Goal: Information Seeking & Learning: Learn about a topic

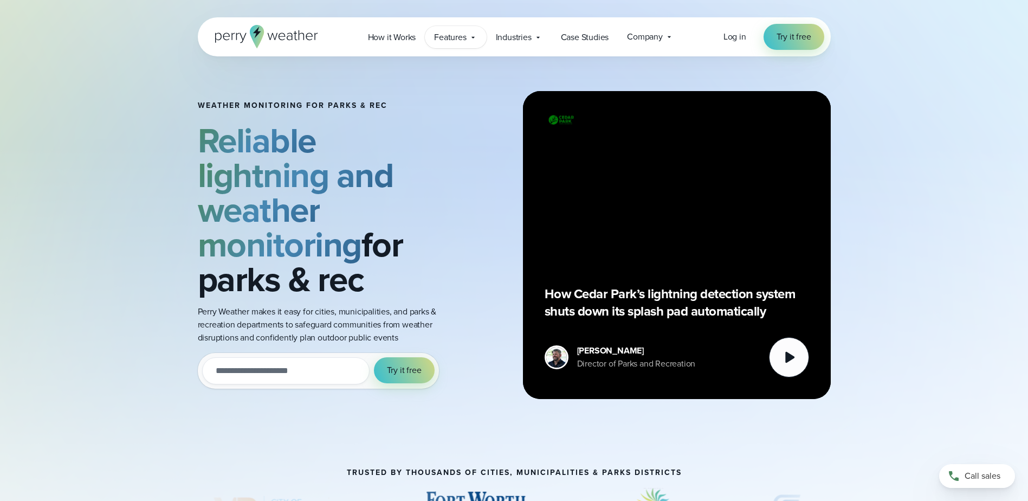
click at [456, 36] on span "Features" at bounding box center [450, 37] width 32 height 13
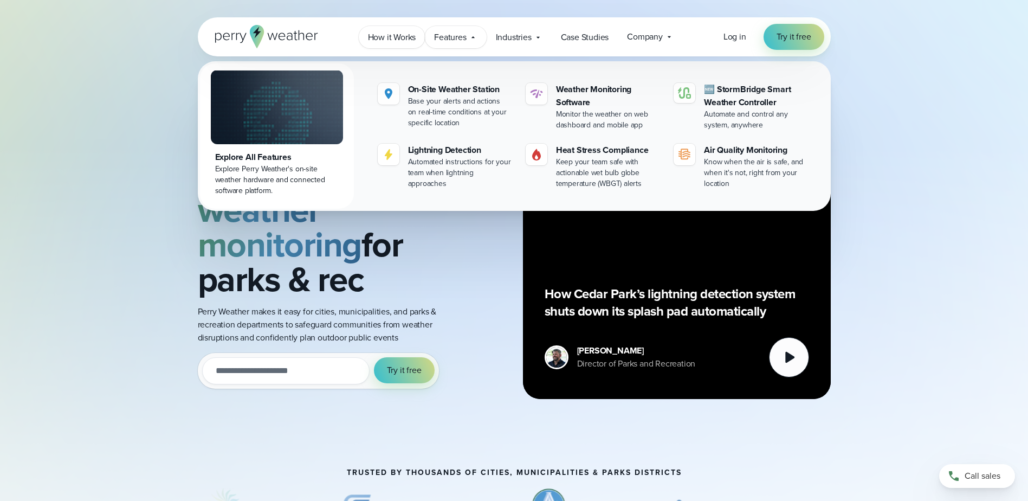
click at [406, 37] on span "How it Works" at bounding box center [392, 37] width 48 height 13
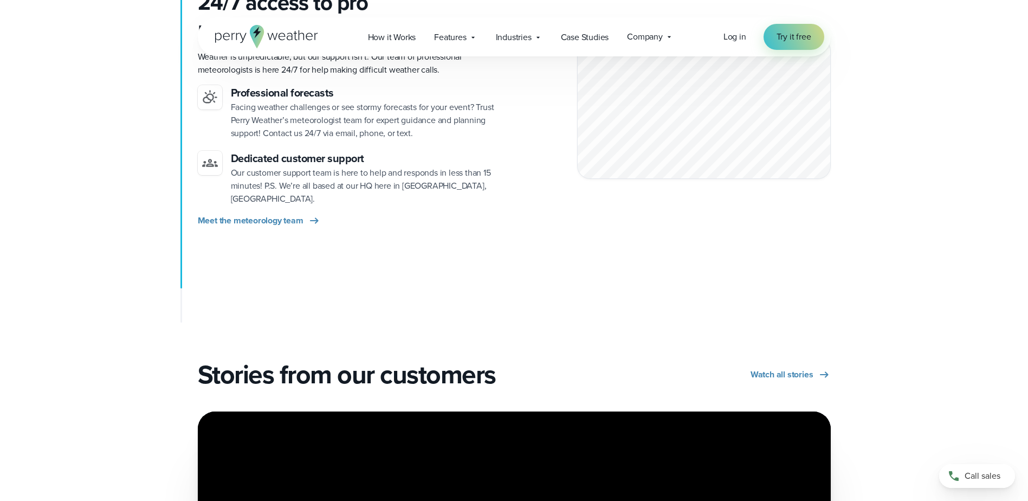
scroll to position [1354, 0]
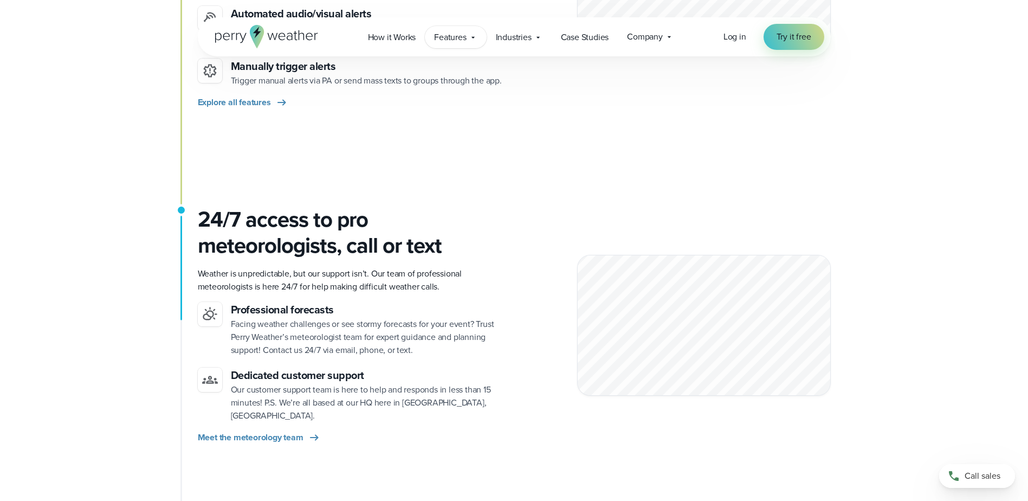
click at [457, 38] on span "Features" at bounding box center [450, 37] width 32 height 13
